Goal: Communication & Community: Connect with others

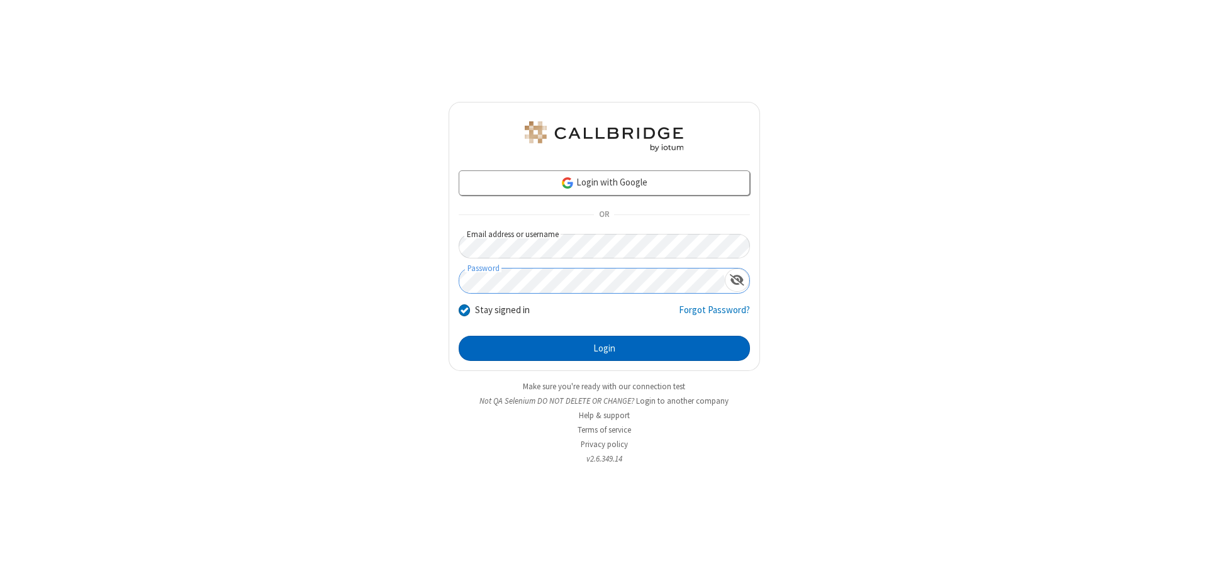
click at [604, 348] on button "Login" at bounding box center [603, 348] width 291 height 25
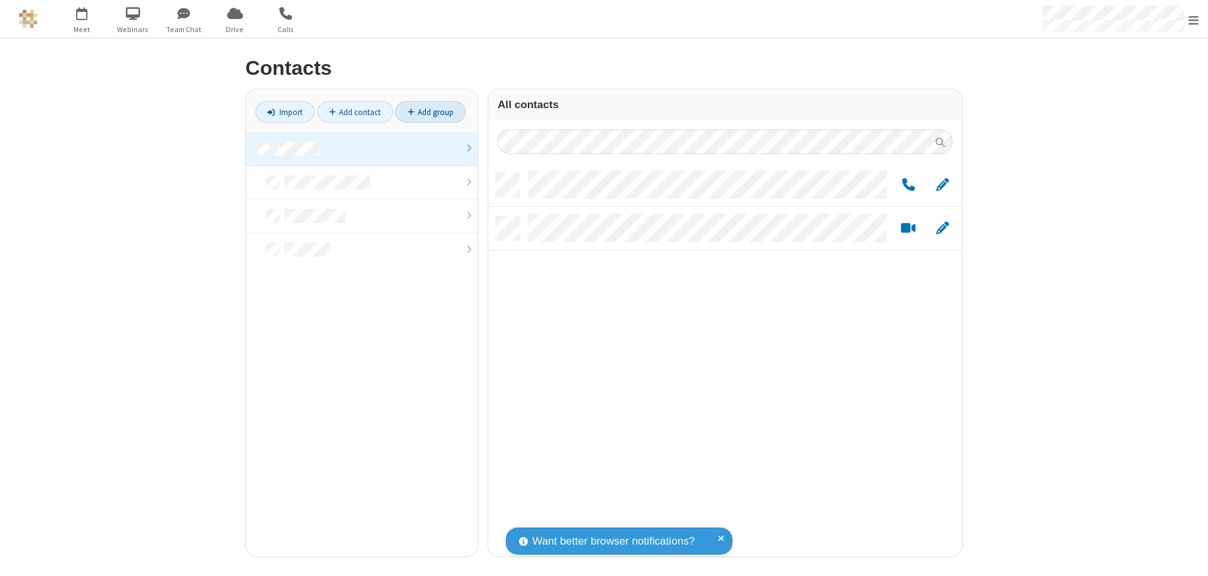
click at [430, 112] on link "Add group" at bounding box center [430, 111] width 70 height 21
